Goal: Use online tool/utility

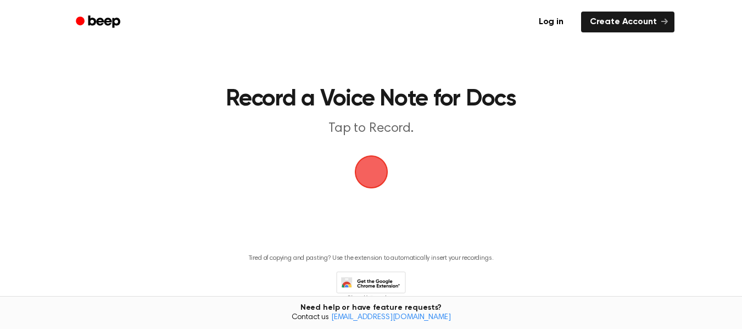
click at [382, 178] on span "button" at bounding box center [371, 172] width 40 height 40
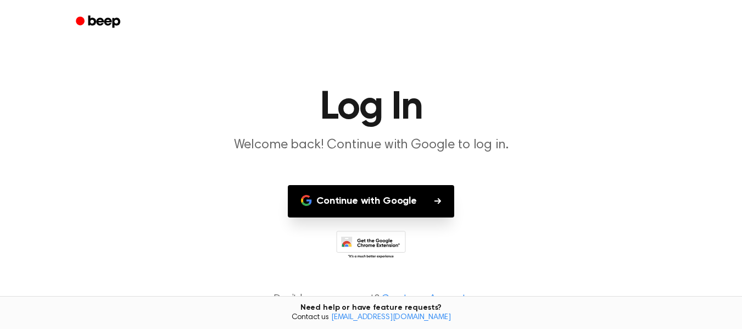
click at [382, 195] on button "Continue with Google" at bounding box center [371, 201] width 166 height 32
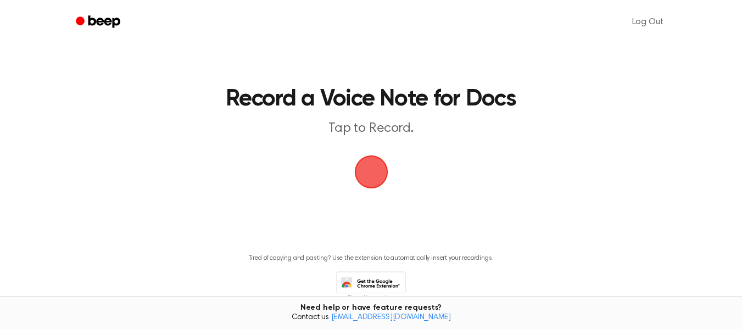
click at [377, 164] on span "button" at bounding box center [370, 171] width 33 height 33
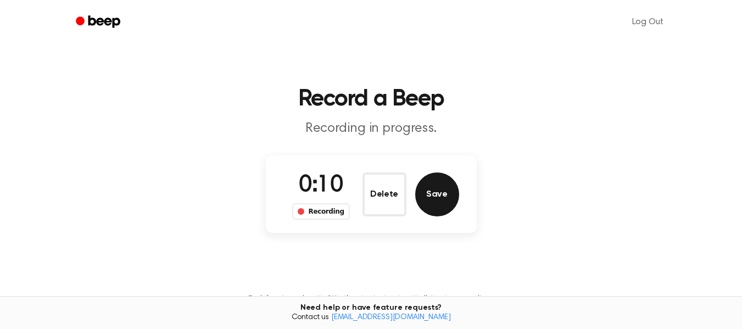
click at [434, 186] on button "Save" at bounding box center [437, 194] width 44 height 44
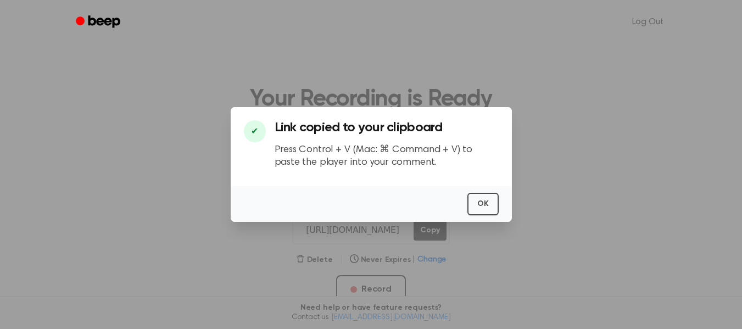
scroll to position [0, 1]
click at [483, 210] on button "OK" at bounding box center [482, 204] width 31 height 23
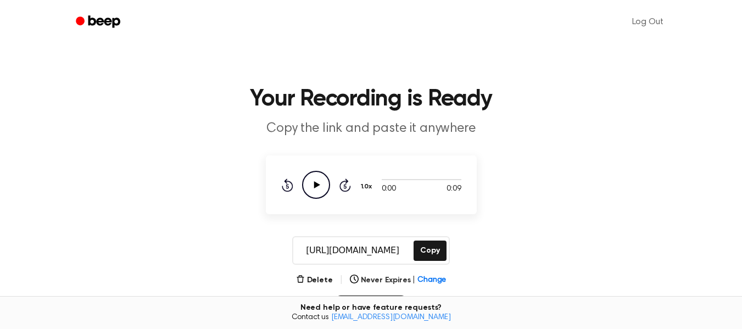
click at [315, 178] on icon "Play Audio" at bounding box center [316, 185] width 28 height 28
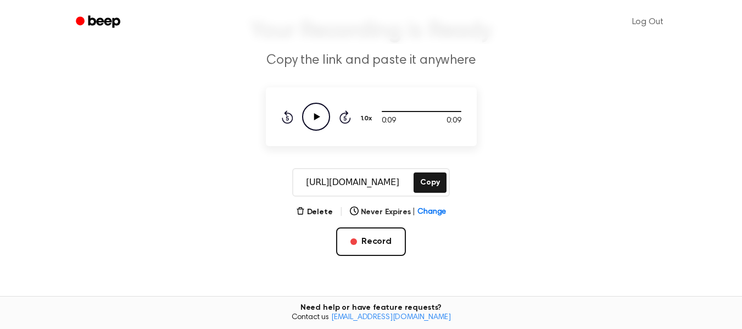
scroll to position [69, 0]
click at [312, 209] on button "Delete" at bounding box center [314, 212] width 37 height 12
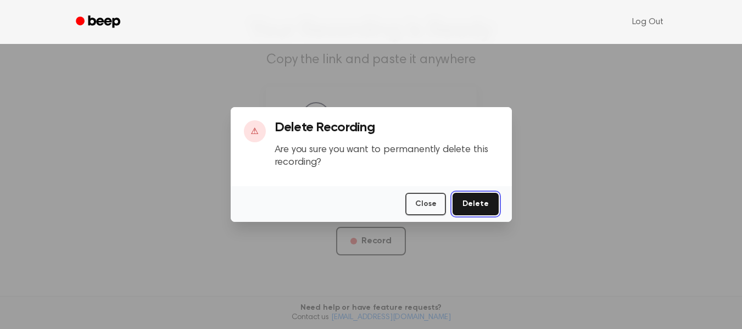
click at [470, 204] on button "Delete" at bounding box center [475, 204] width 46 height 23
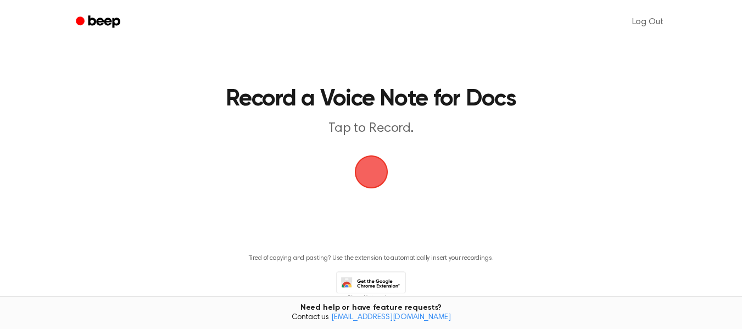
scroll to position [56, 0]
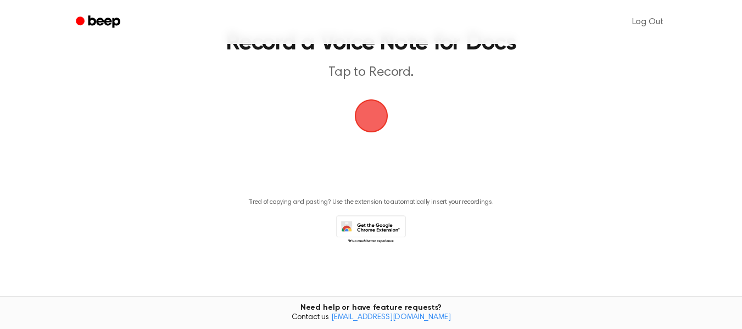
click at [376, 114] on span "button" at bounding box center [371, 116] width 36 height 36
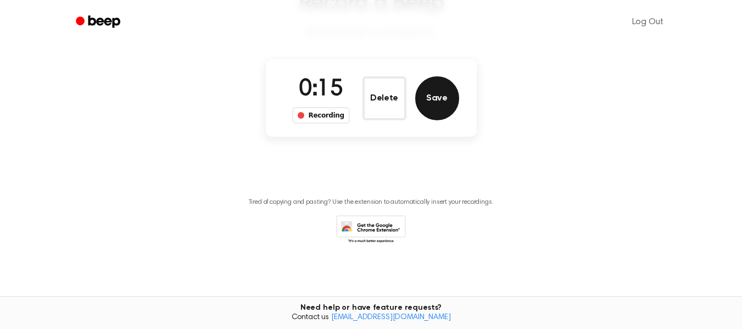
click at [436, 98] on button "Save" at bounding box center [437, 98] width 44 height 44
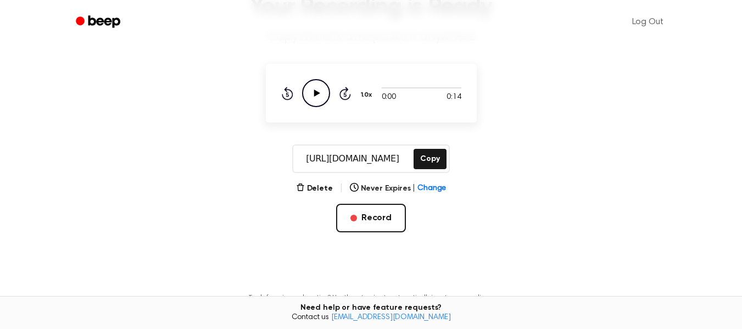
scroll to position [87, 0]
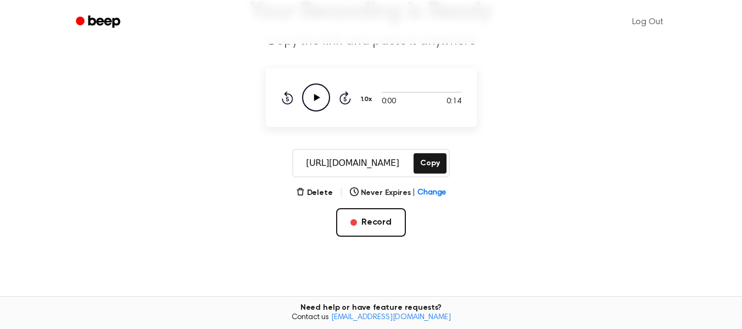
click at [320, 98] on icon "Play Audio" at bounding box center [316, 97] width 28 height 28
click at [434, 158] on button "Copy" at bounding box center [429, 163] width 32 height 20
